Goal: Task Accomplishment & Management: Manage account settings

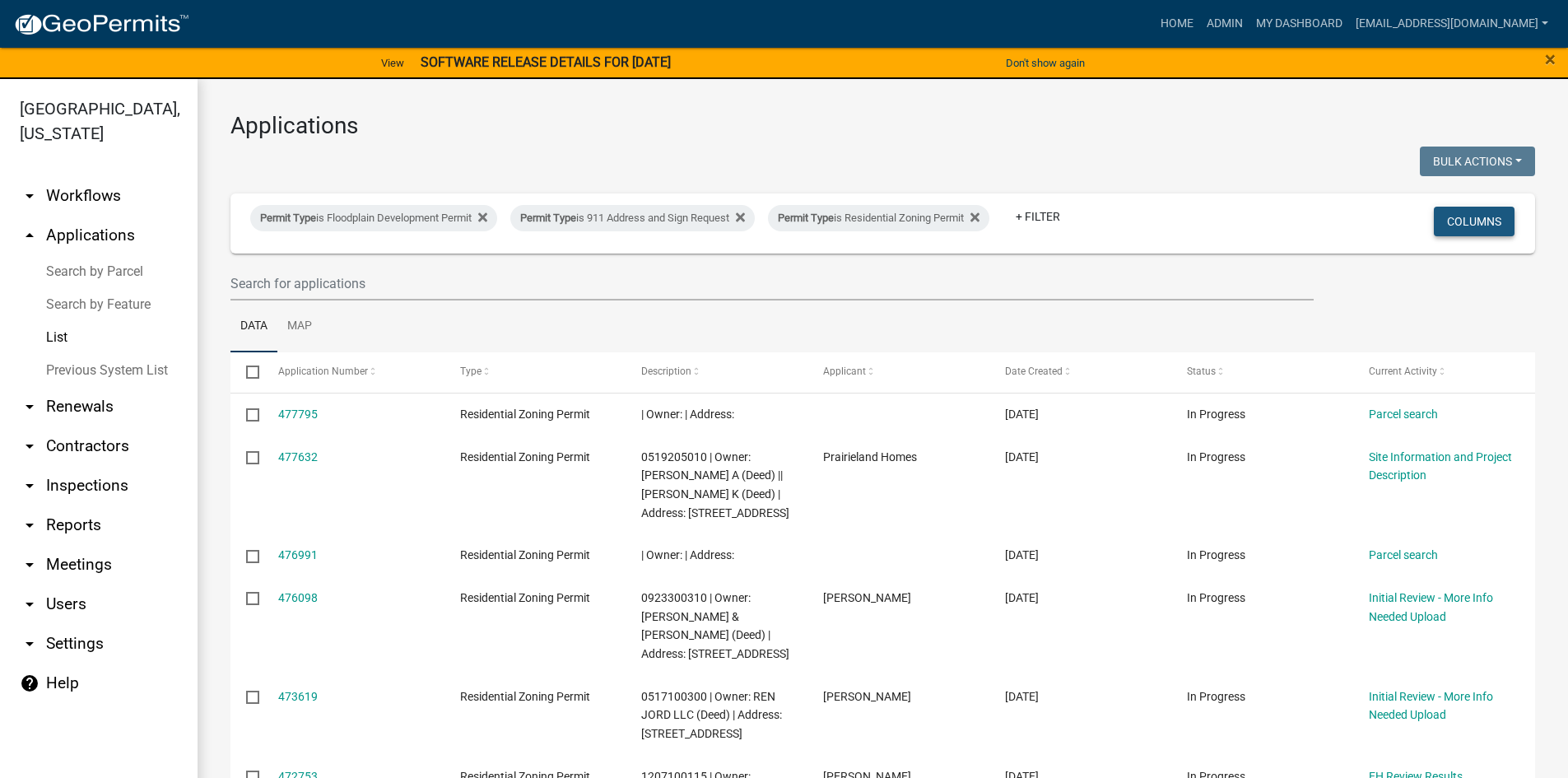
click at [1466, 223] on button "Columns" at bounding box center [1473, 222] width 80 height 30
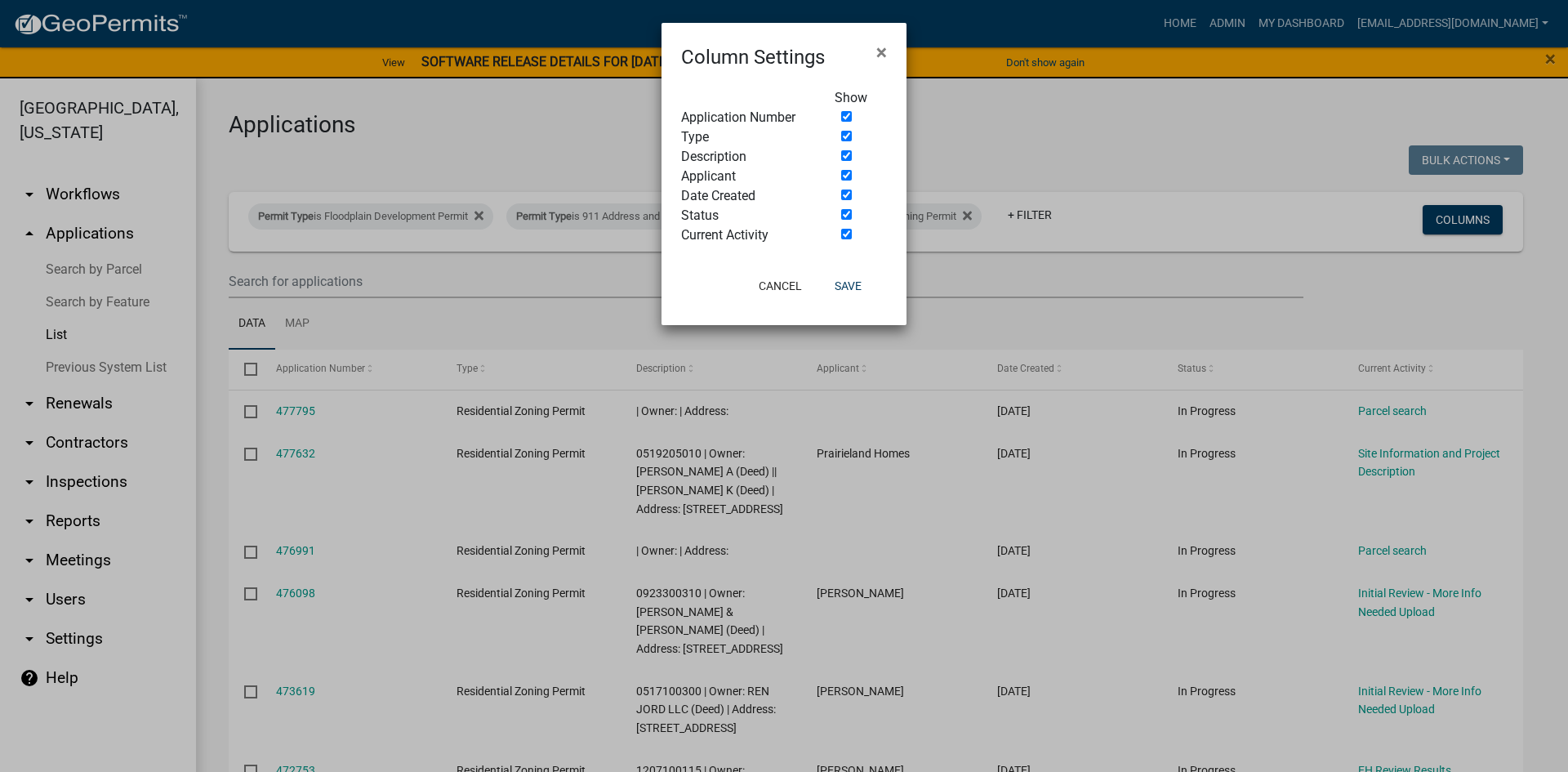
click at [951, 193] on ngb-modal-window "Column Settings × Show Application Number Type Description Applicant Date Creat…" at bounding box center [784, 386] width 1568 height 772
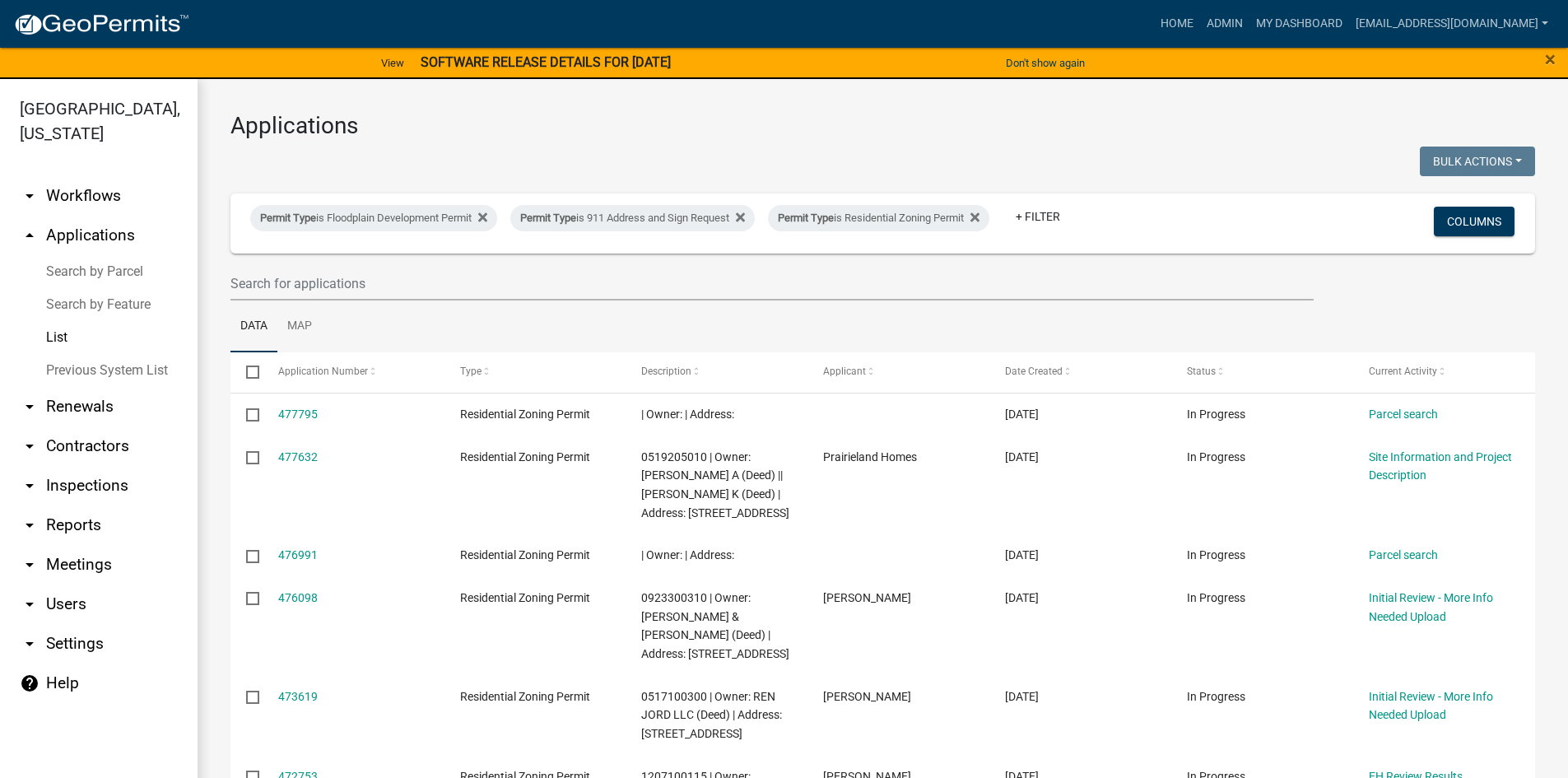
click at [399, 244] on div "Permit Type is Floodplain Development Permit Permit Type is 911 Address and Sig…" at bounding box center [667, 223] width 860 height 43
click at [1250, 129] on h3 "Applications" at bounding box center [883, 126] width 1305 height 28
click at [1029, 53] on button "Don't show again" at bounding box center [1044, 62] width 92 height 27
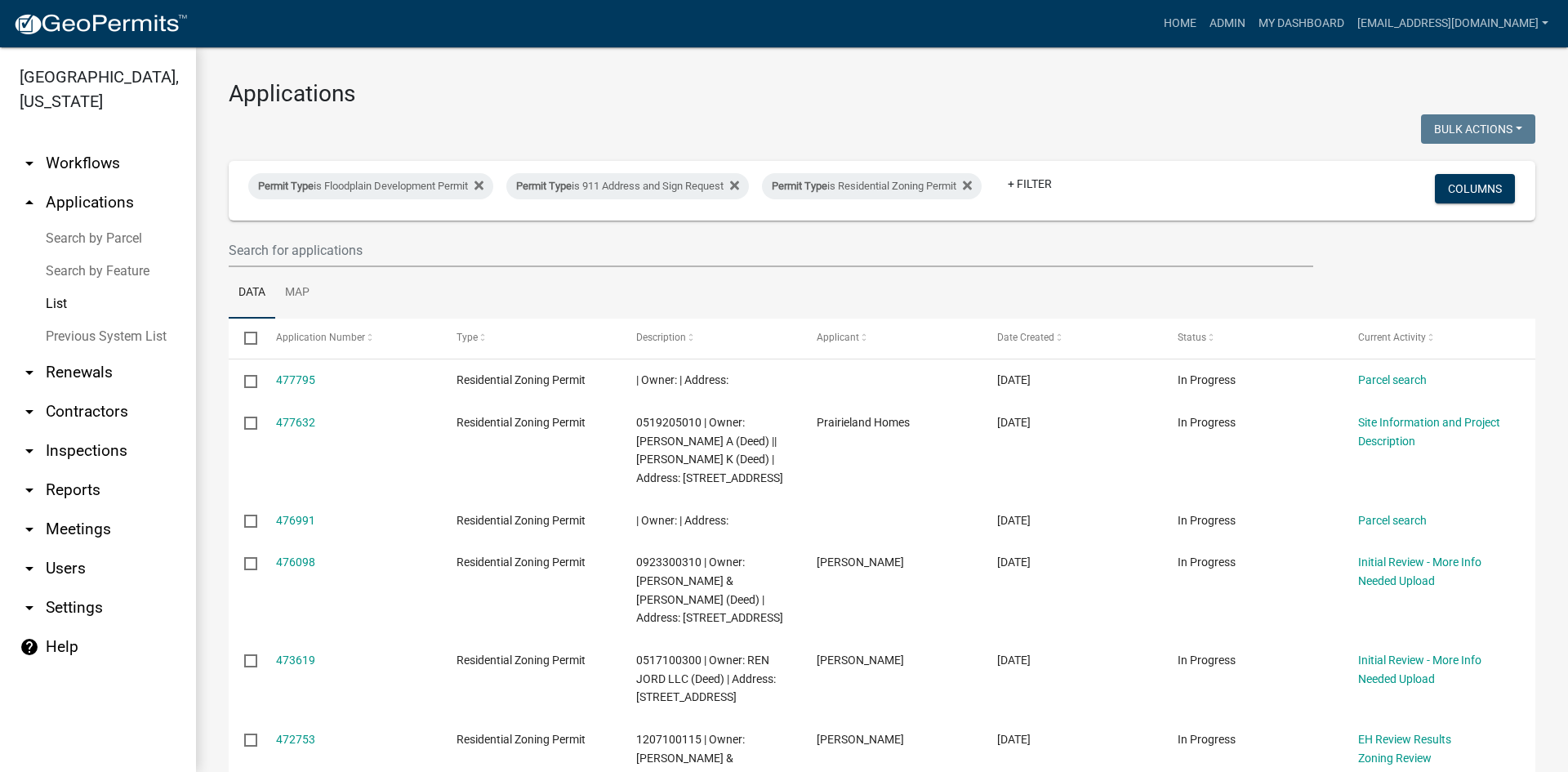
click at [434, 205] on div "Permit Type is Floodplain Development Permit Permit Type is 911 Address and Sig…" at bounding box center [666, 190] width 862 height 42
click at [459, 177] on div "Permit Type is Floodplain Development Permit" at bounding box center [370, 186] width 245 height 27
select select "8769067f-6bb5-48b9-8e2b-b625623d8552"
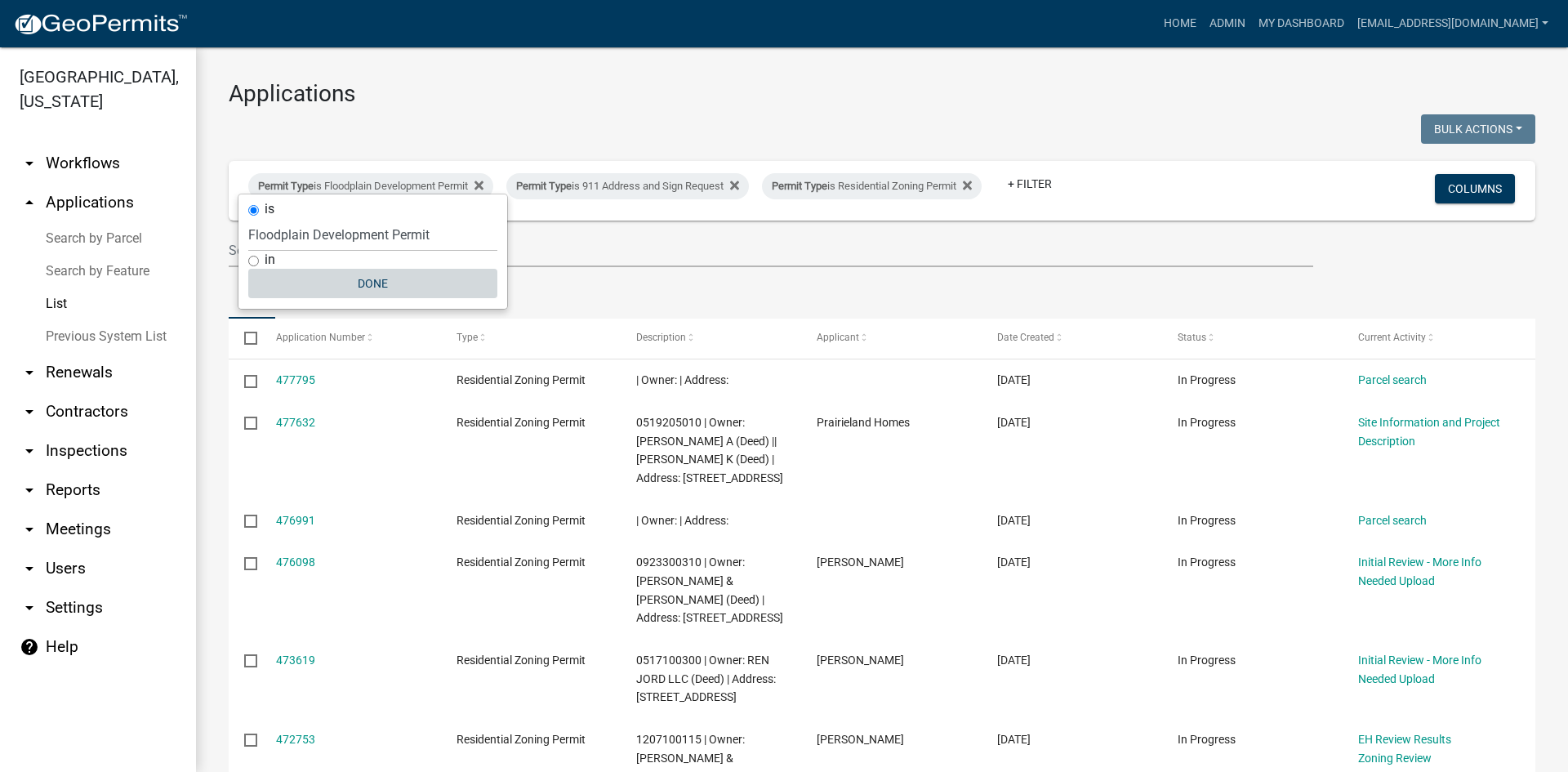
click at [384, 288] on button "Done" at bounding box center [373, 283] width 250 height 29
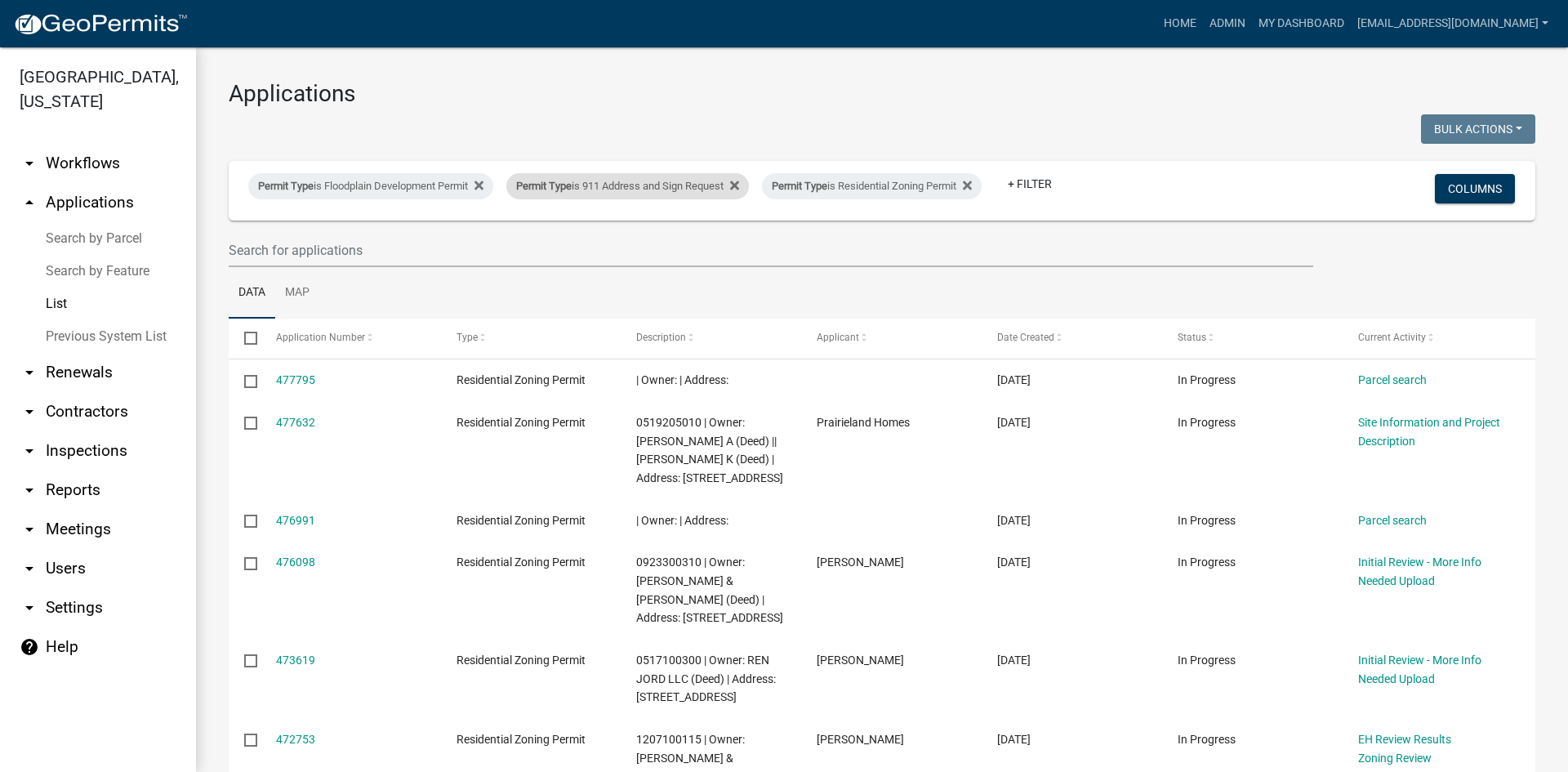
click at [547, 181] on div "Permit Type is 911 Address and Sign Request" at bounding box center [627, 186] width 243 height 27
select select "b4346a27-1e96-4145-b844-98b6fe129331"
click at [617, 288] on button "Done" at bounding box center [637, 283] width 250 height 29
click at [820, 180] on span "Permit Type" at bounding box center [800, 186] width 56 height 12
select select "c7cf062a-2365-4870-9dfe-261f508b84c7"
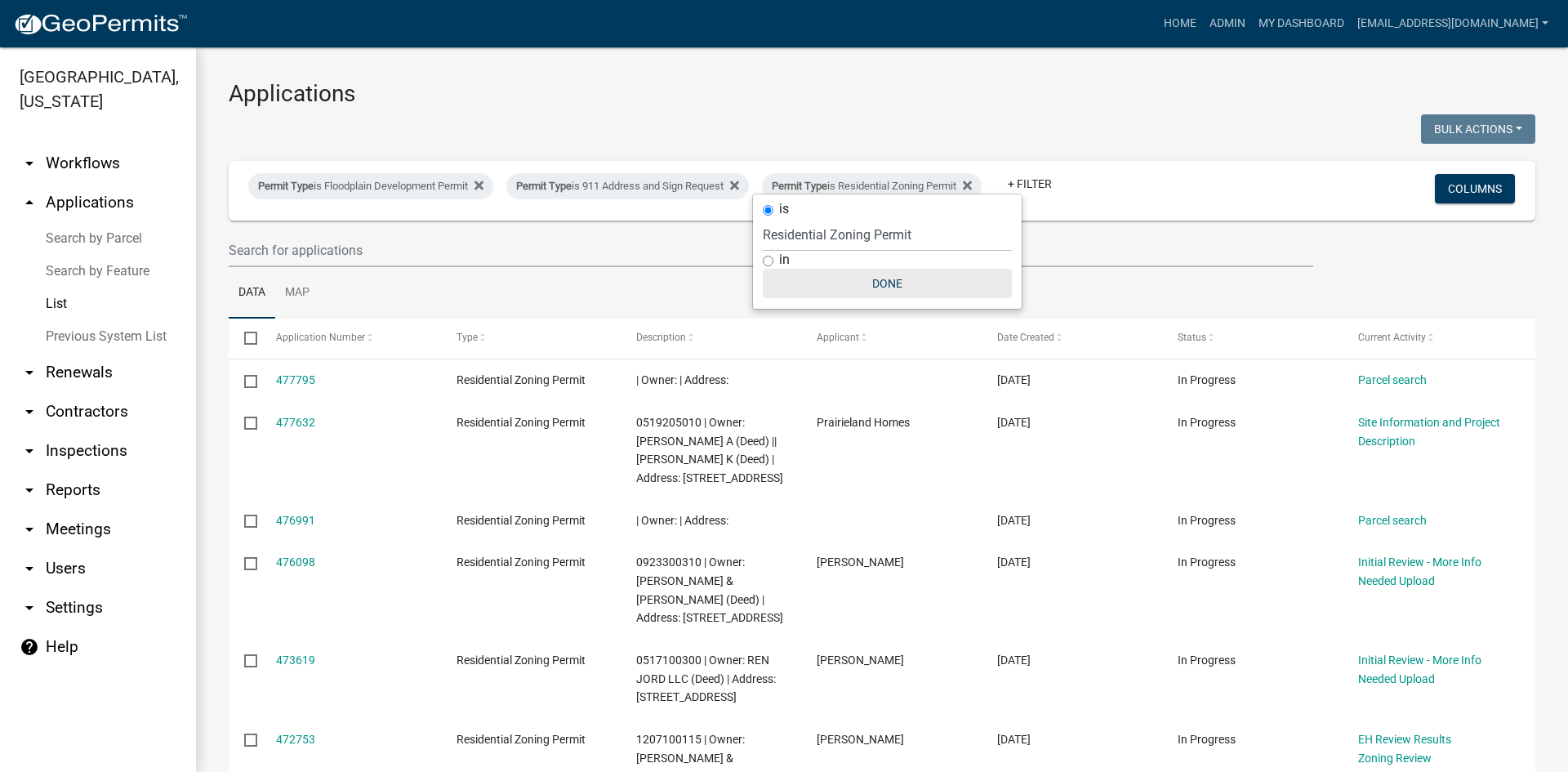
click at [878, 293] on button "Done" at bounding box center [887, 283] width 250 height 29
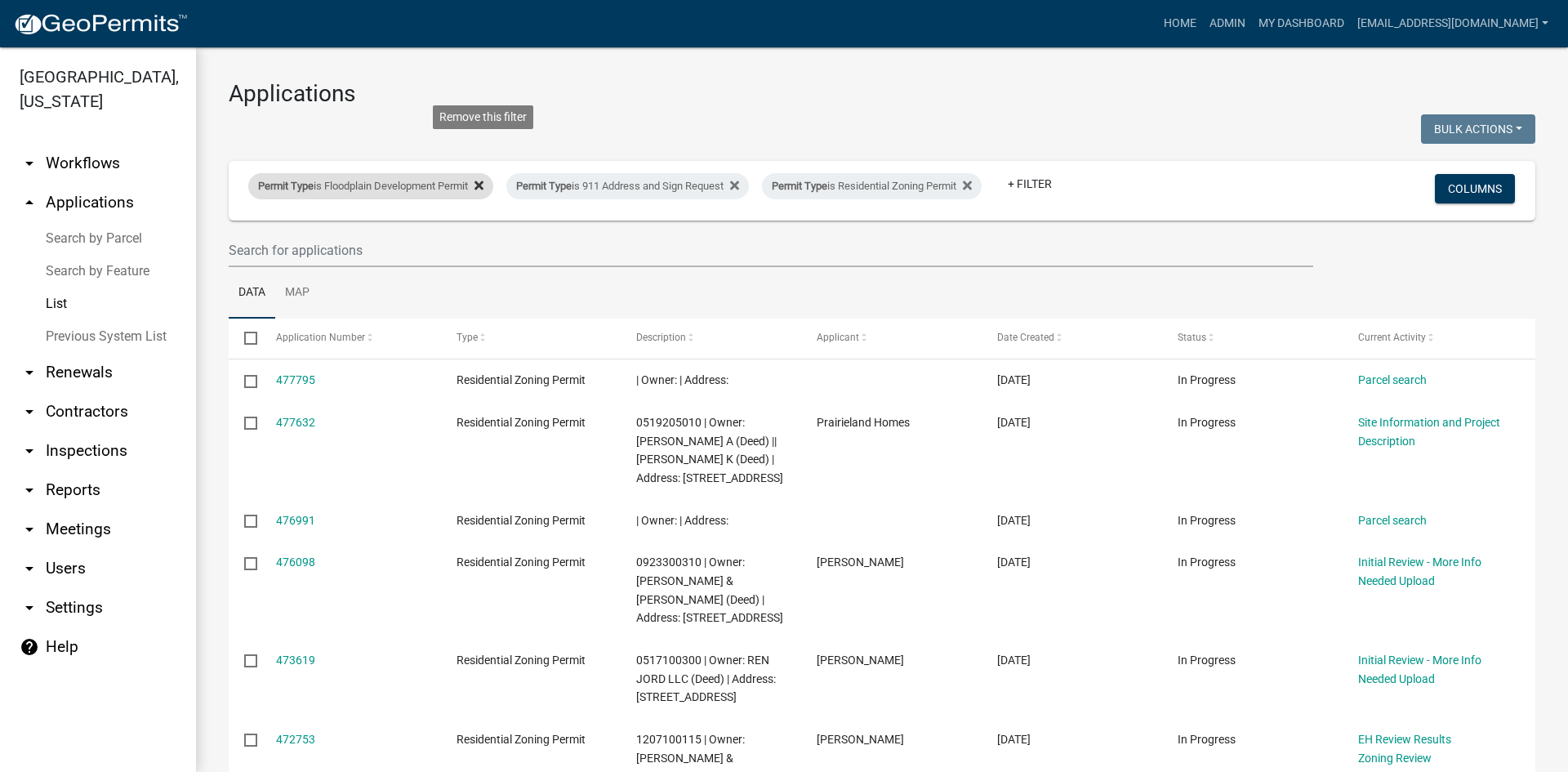
click at [480, 178] on fa-icon at bounding box center [476, 186] width 16 height 27
click at [481, 180] on icon at bounding box center [476, 185] width 9 height 13
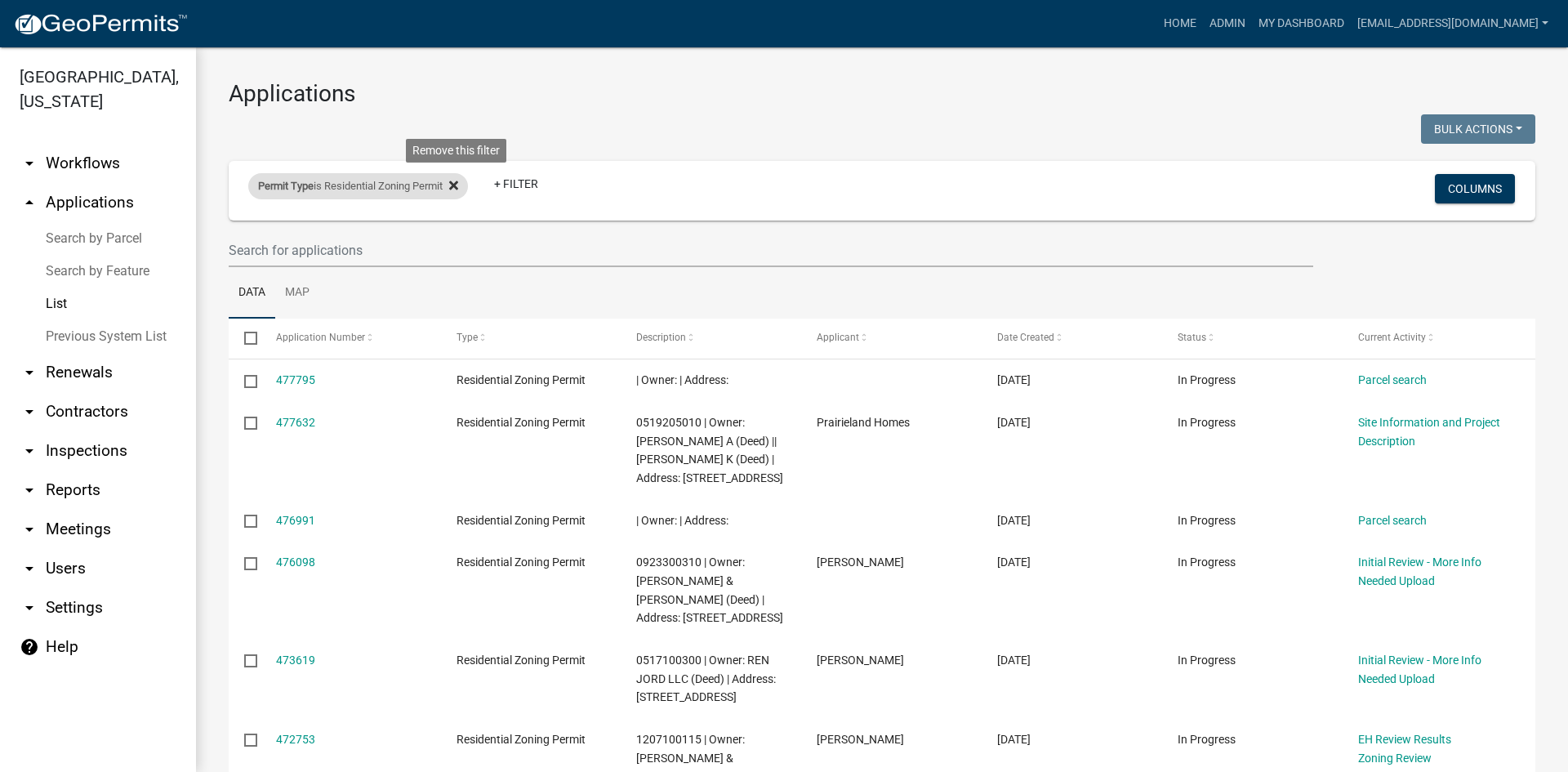
click at [458, 185] on icon at bounding box center [453, 185] width 9 height 13
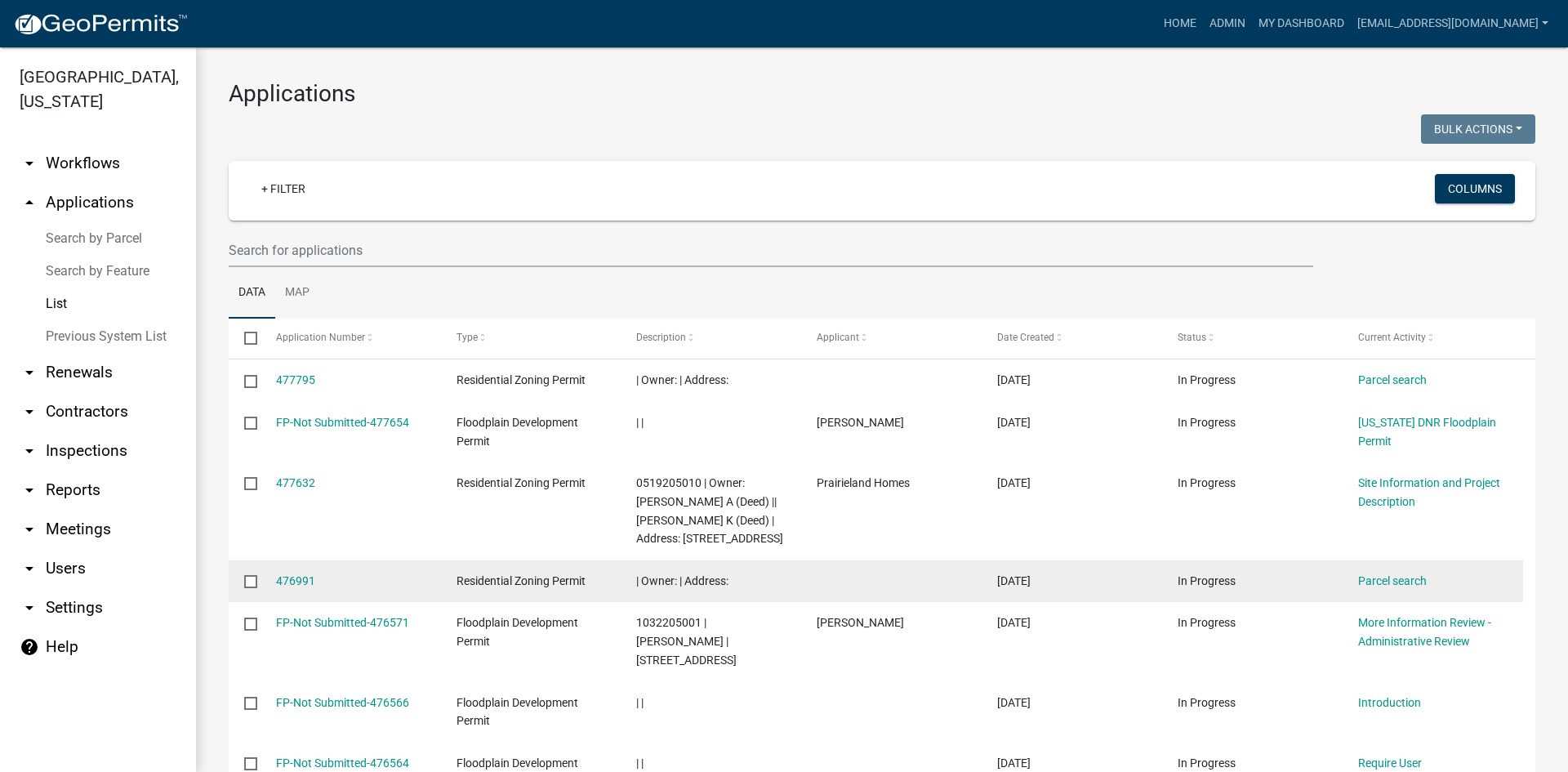
scroll to position [82, 0]
